Goal: Information Seeking & Learning: Understand process/instructions

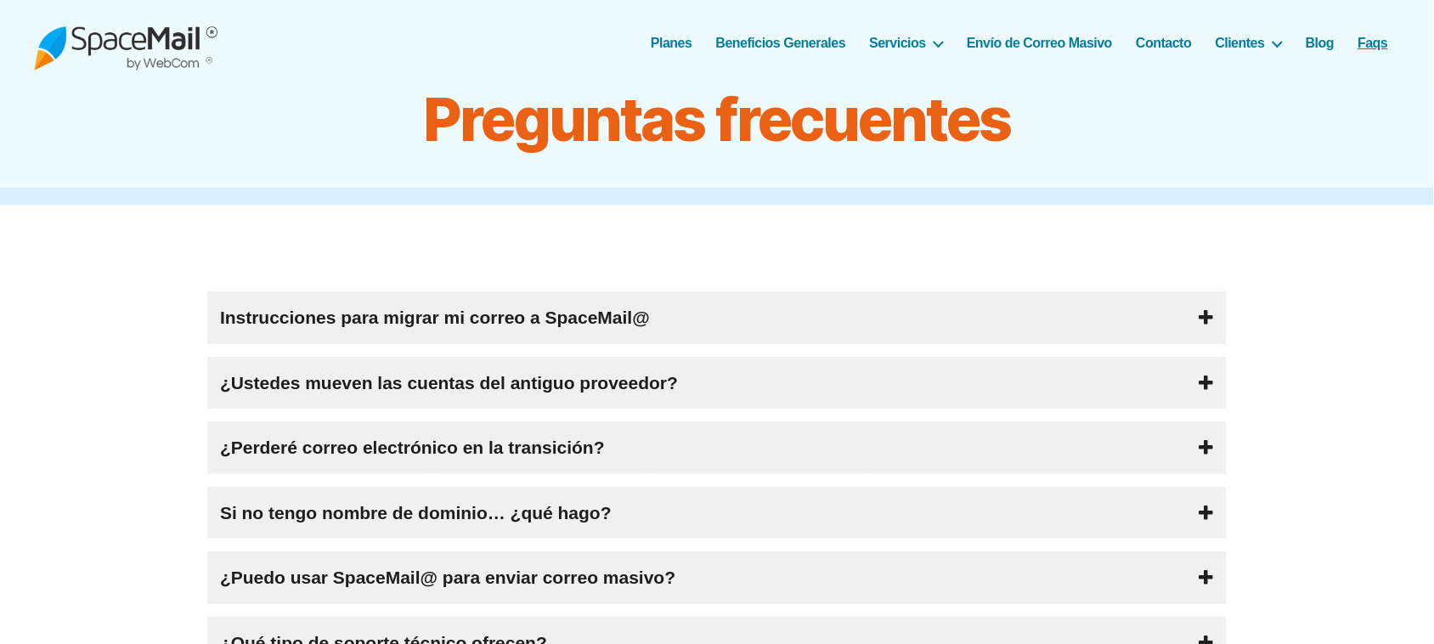
drag, startPoint x: 1433, startPoint y: 253, endPoint x: 1449, endPoint y: 425, distance: 172.4
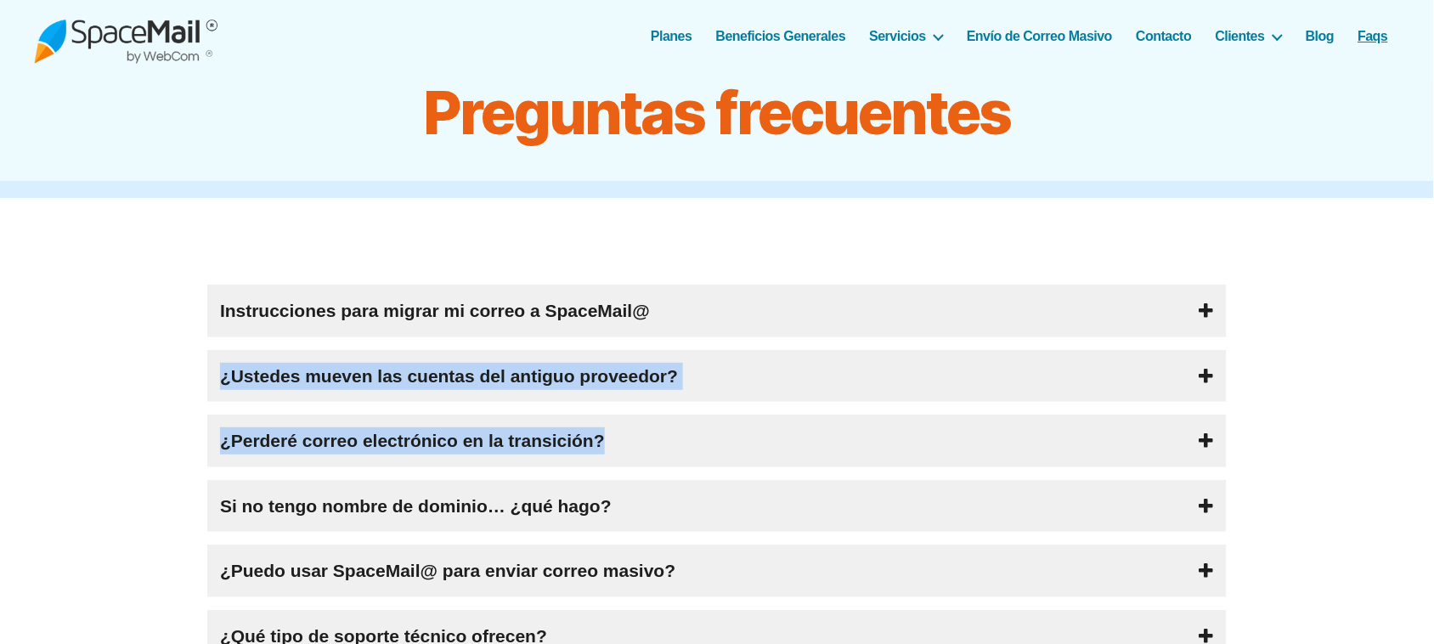
click at [1147, 413] on div "Instrucciones para migrar mi correo a SpaceMail@ El proceso es muy sencillo y r…" at bounding box center [717, 571] width 1434 height 573
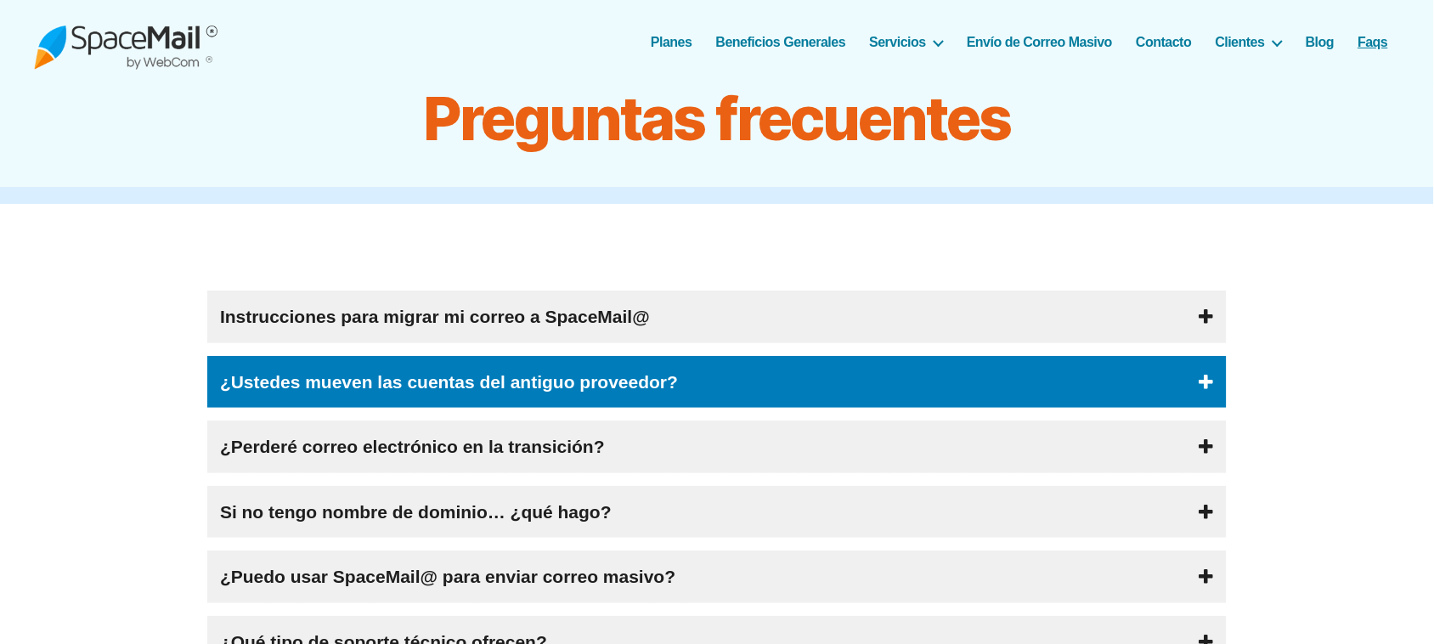
scroll to position [0, 0]
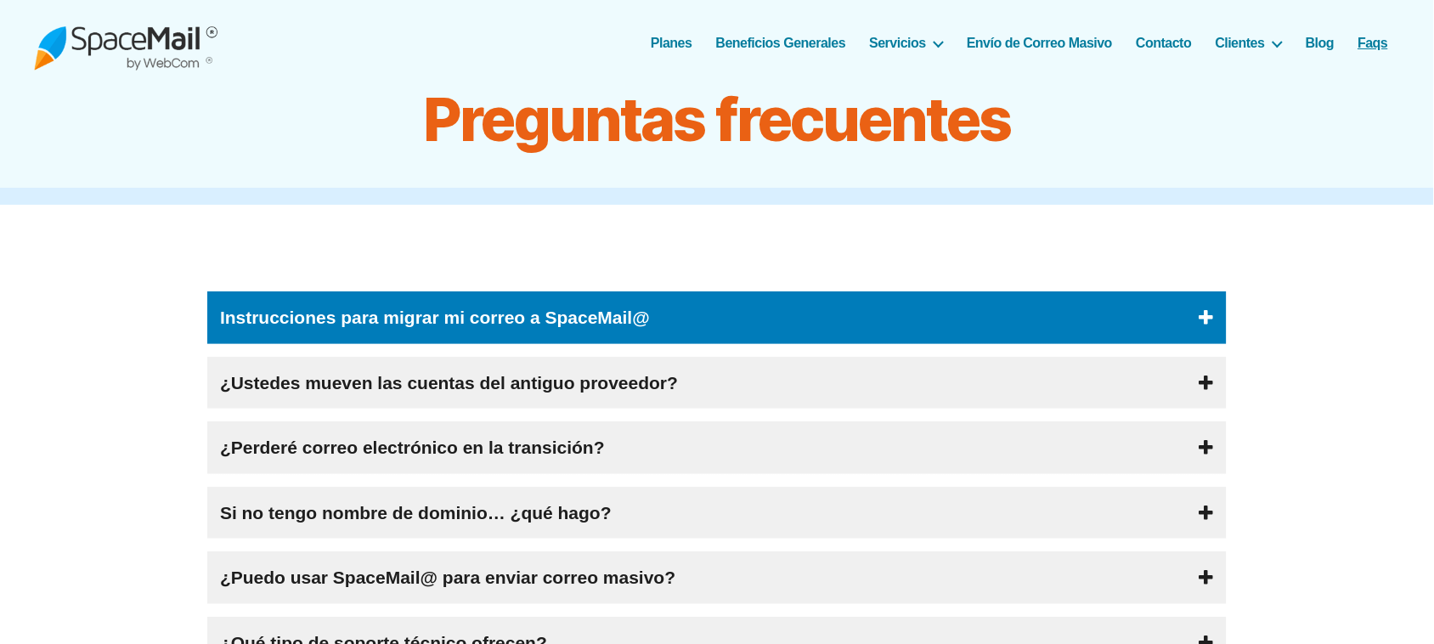
click at [691, 334] on div "Instrucciones para migrar mi correo a SpaceMail@" at bounding box center [716, 317] width 1019 height 53
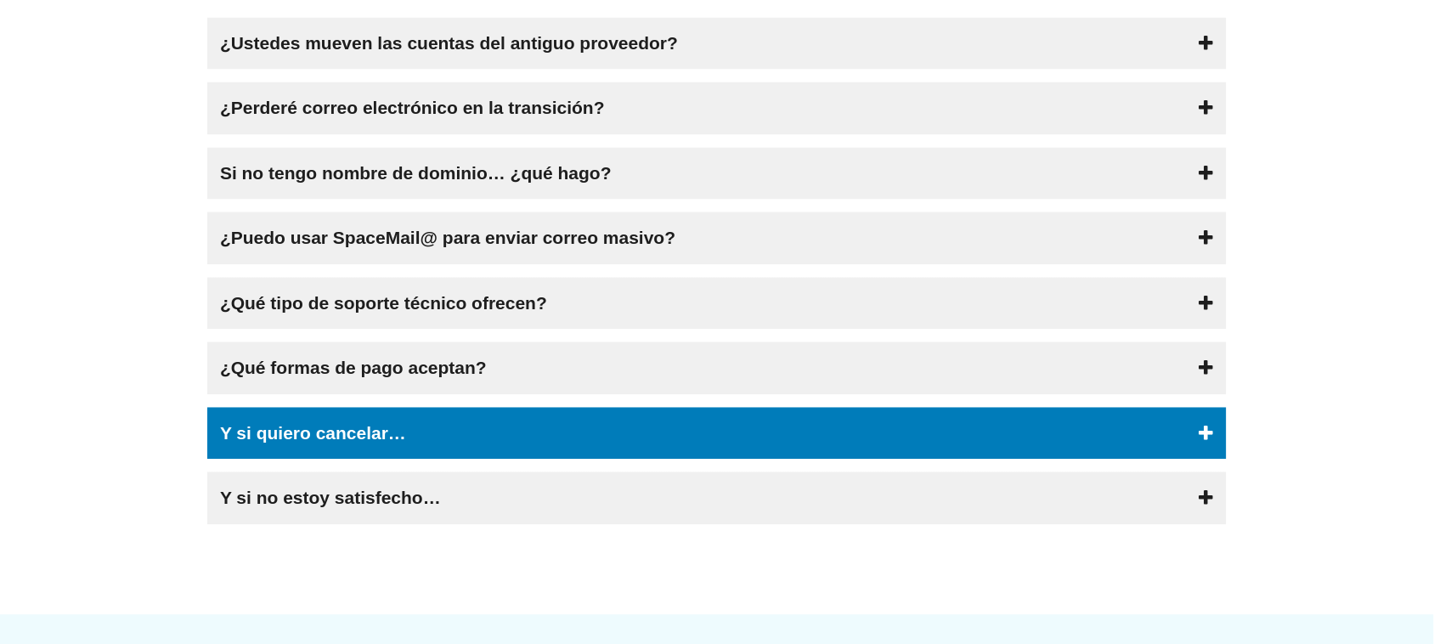
scroll to position [1094, 0]
